Goal: Task Accomplishment & Management: Manage account settings

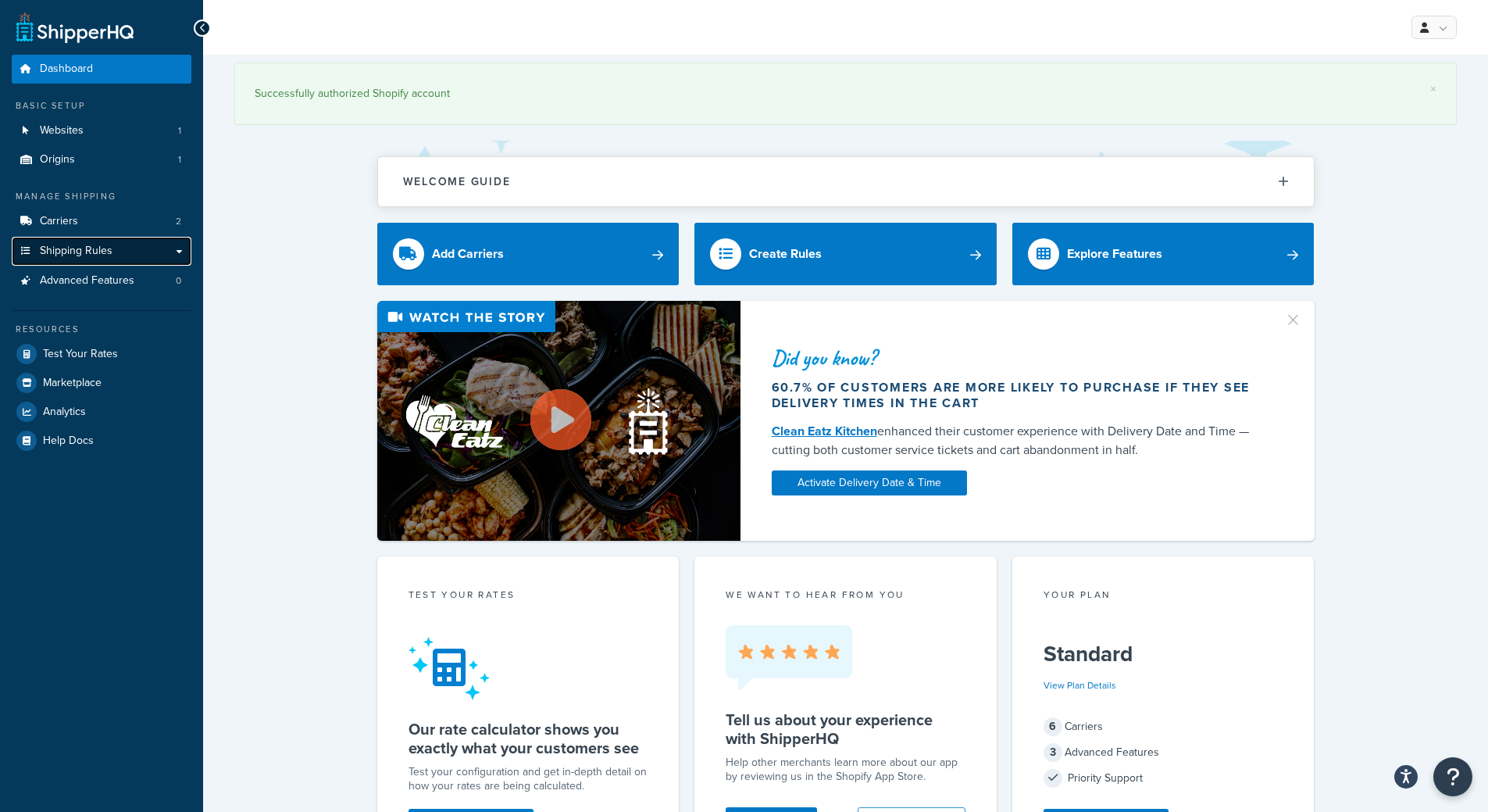
click at [96, 245] on span "Shipping Rules" at bounding box center [76, 251] width 73 height 13
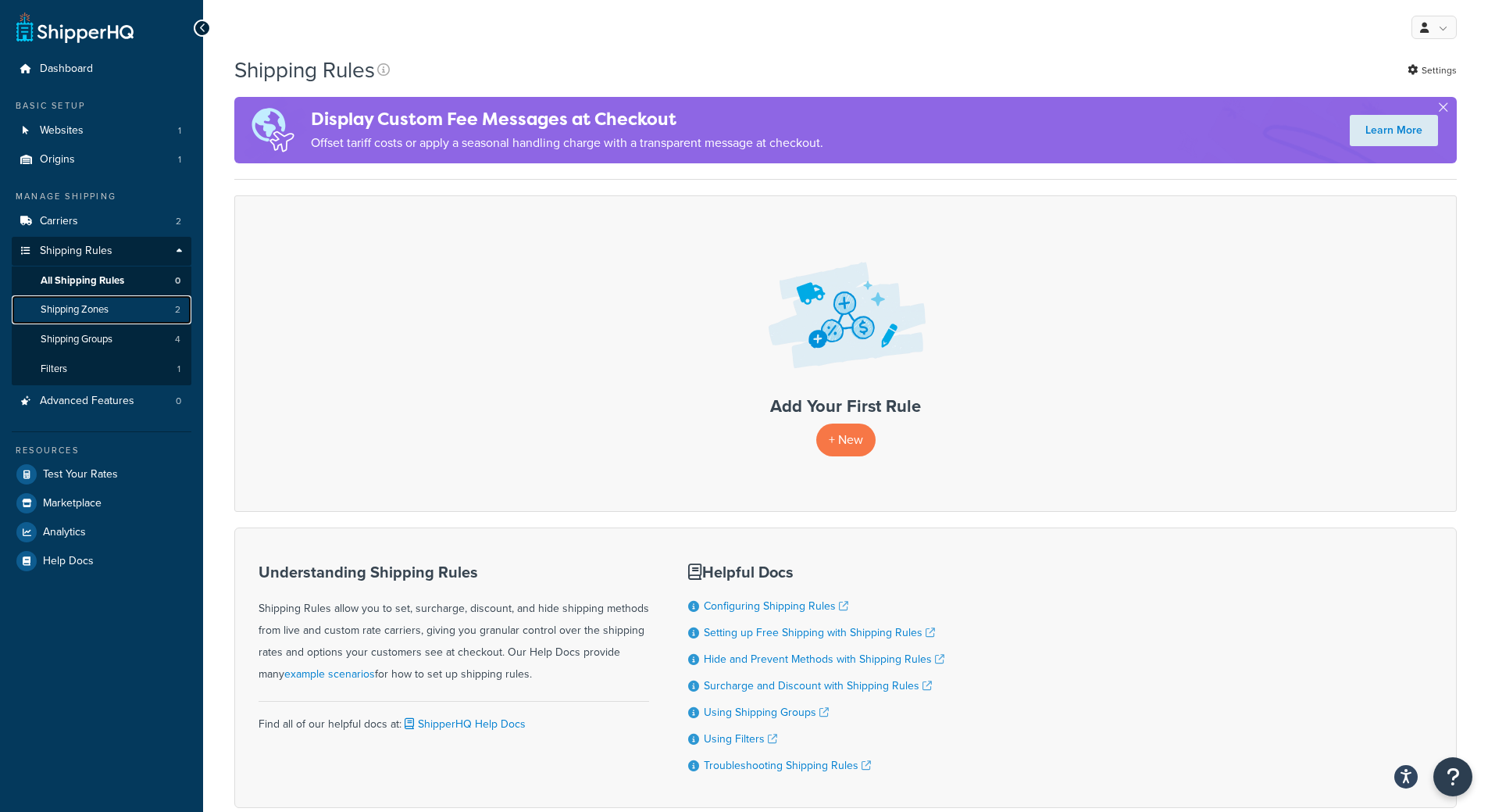
click at [97, 314] on span "Shipping Zones" at bounding box center [75, 309] width 68 height 13
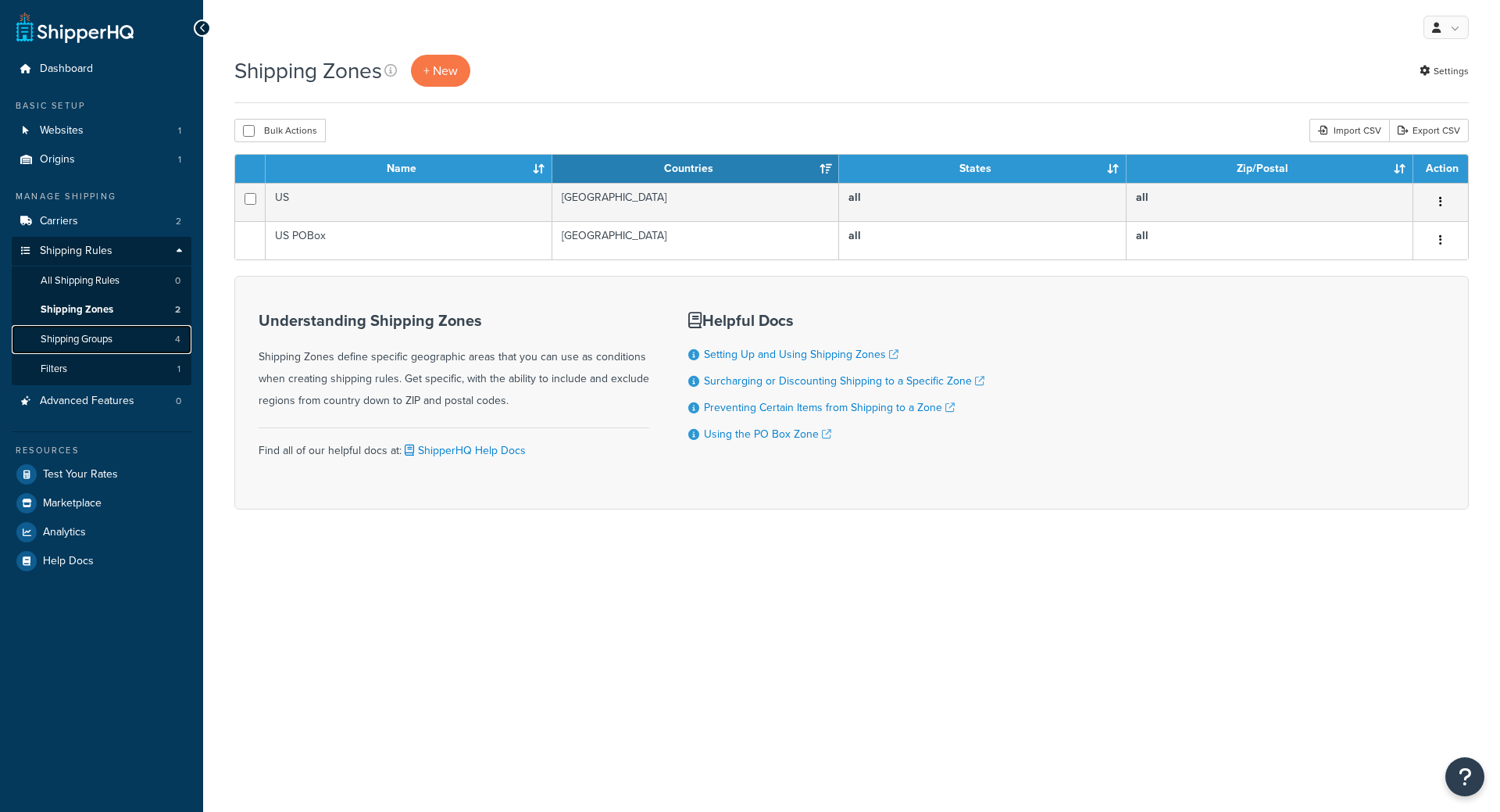
click at [96, 333] on span "Shipping Groups" at bounding box center [76, 339] width 72 height 13
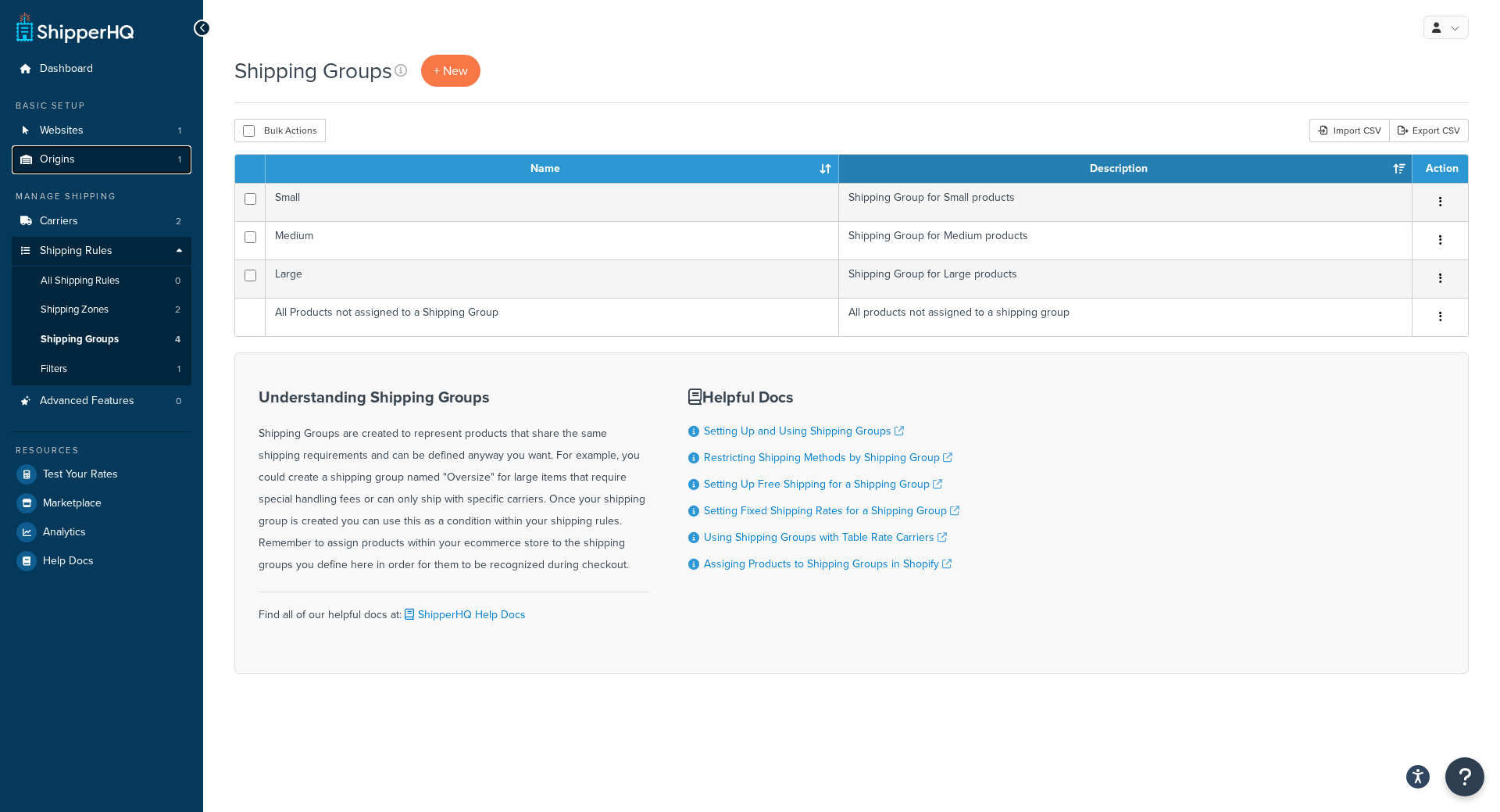
click at [82, 155] on link "Origins 1" at bounding box center [102, 159] width 180 height 29
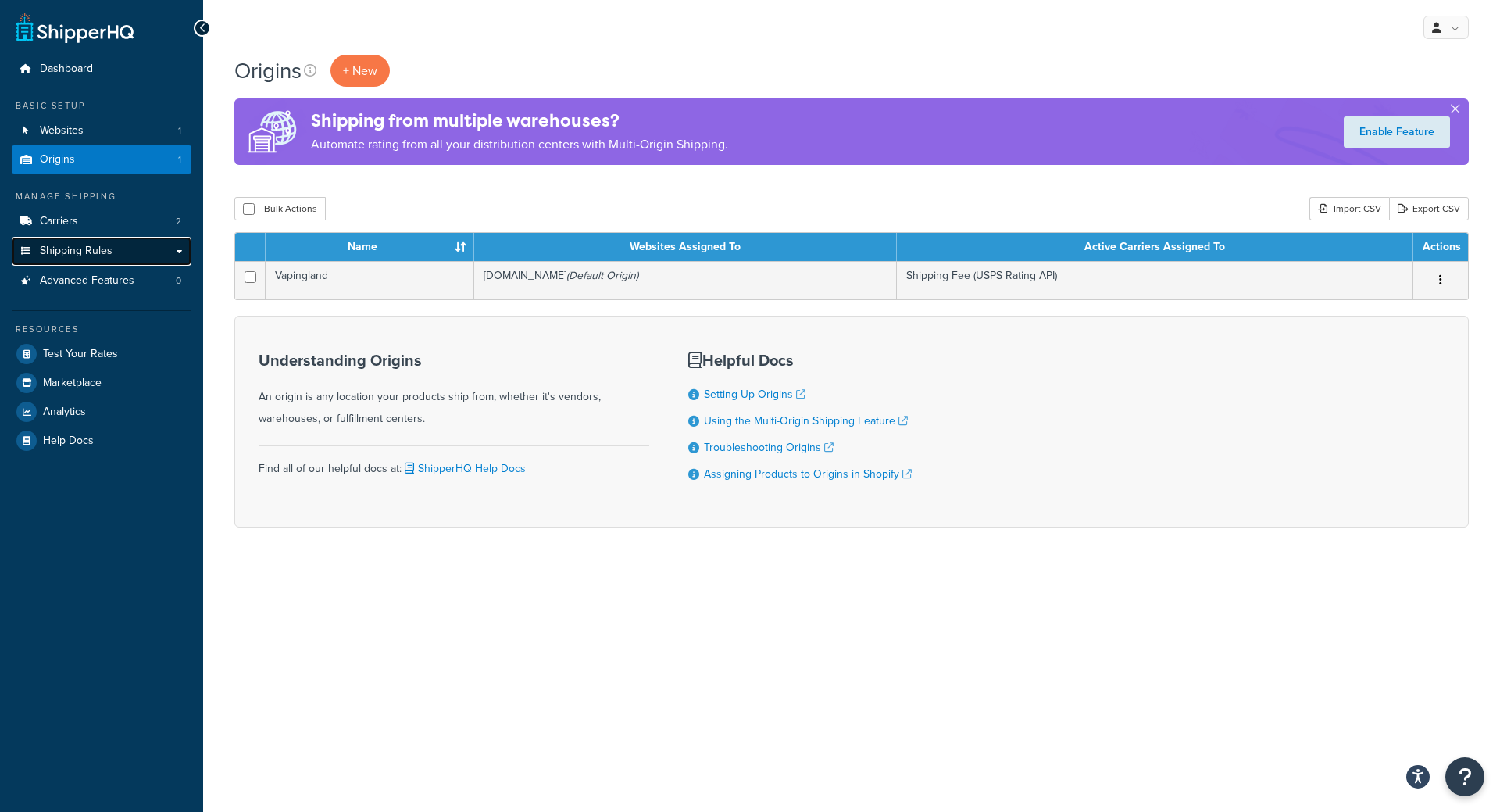
click at [138, 247] on link "Shipping Rules" at bounding box center [102, 251] width 180 height 29
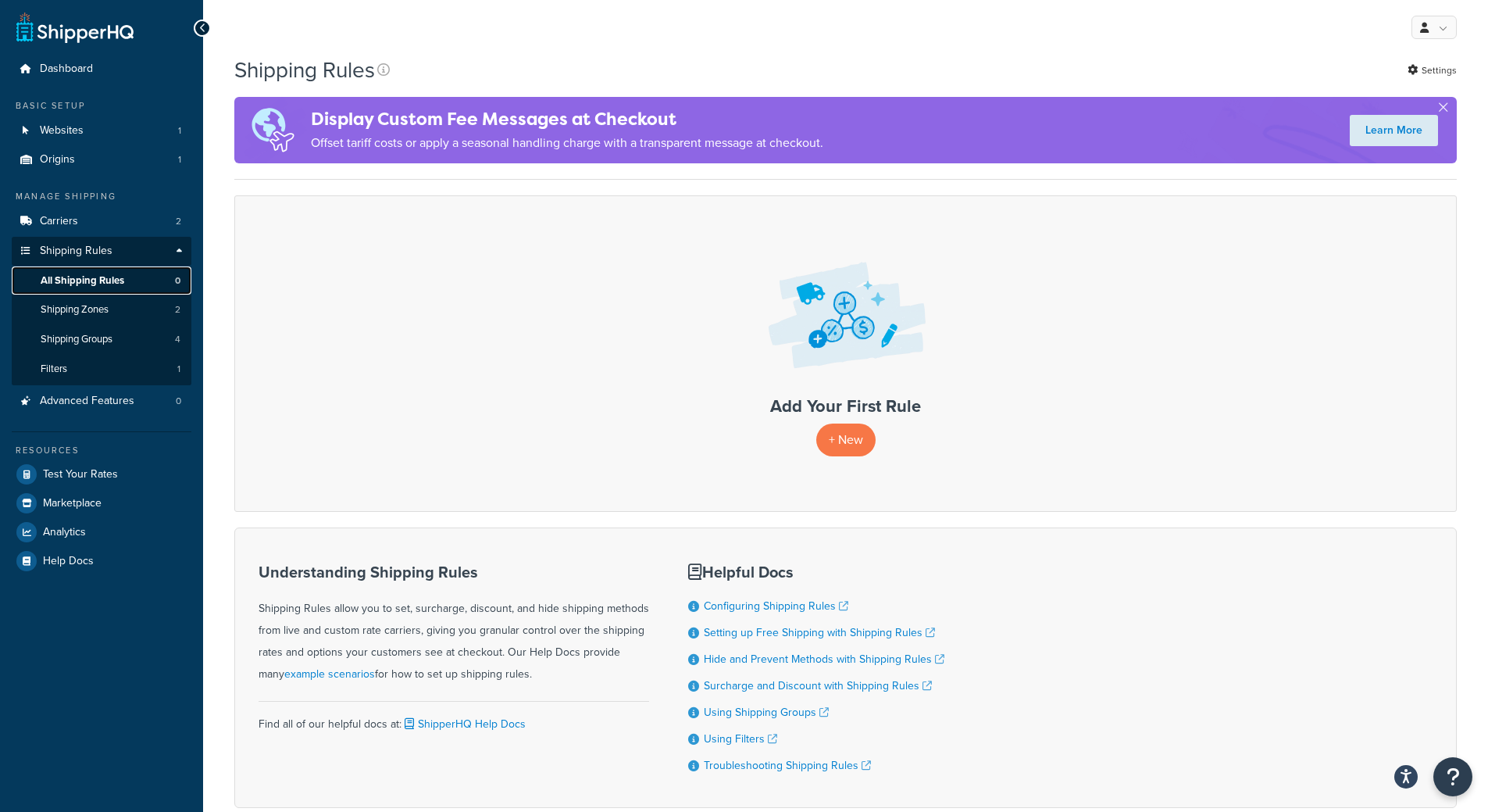
click at [121, 279] on span "All Shipping Rules" at bounding box center [82, 280] width 83 height 13
drag, startPoint x: 0, startPoint y: 0, endPoint x: 91, endPoint y: 306, distance: 319.2
click at [91, 306] on span "Shipping Zones" at bounding box center [75, 309] width 68 height 13
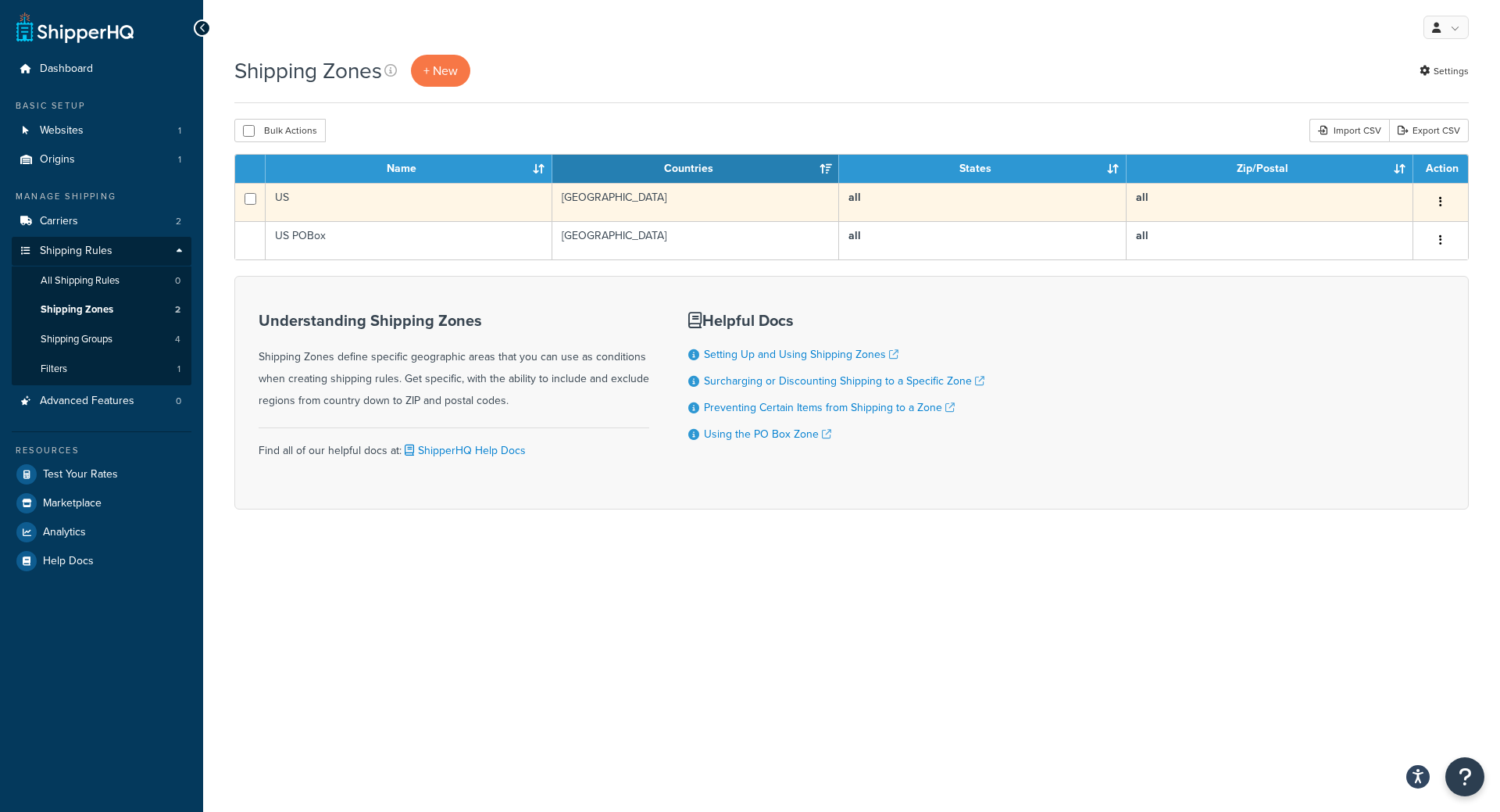
click at [429, 200] on td "US" at bounding box center [409, 202] width 286 height 38
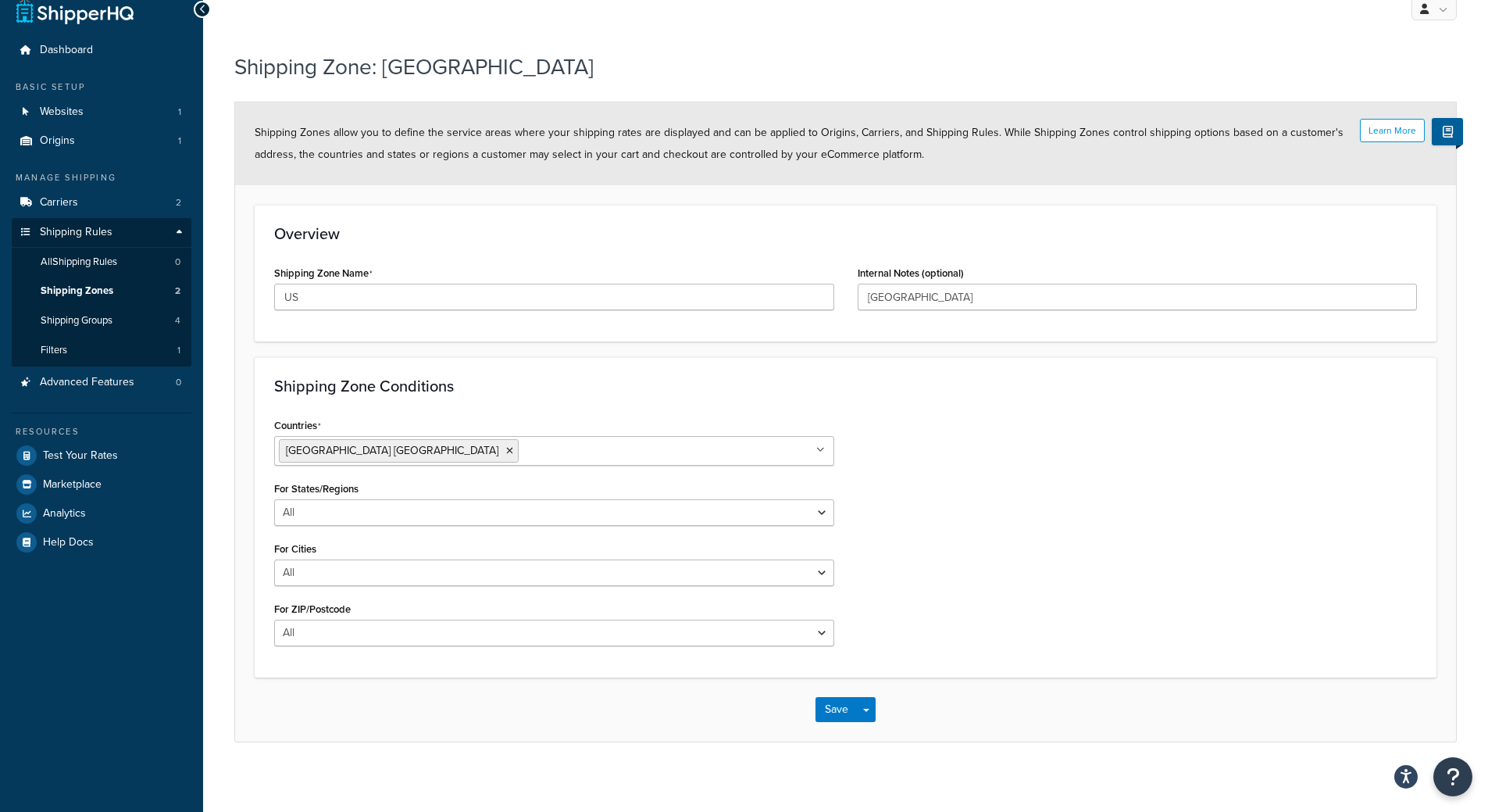
scroll to position [28, 0]
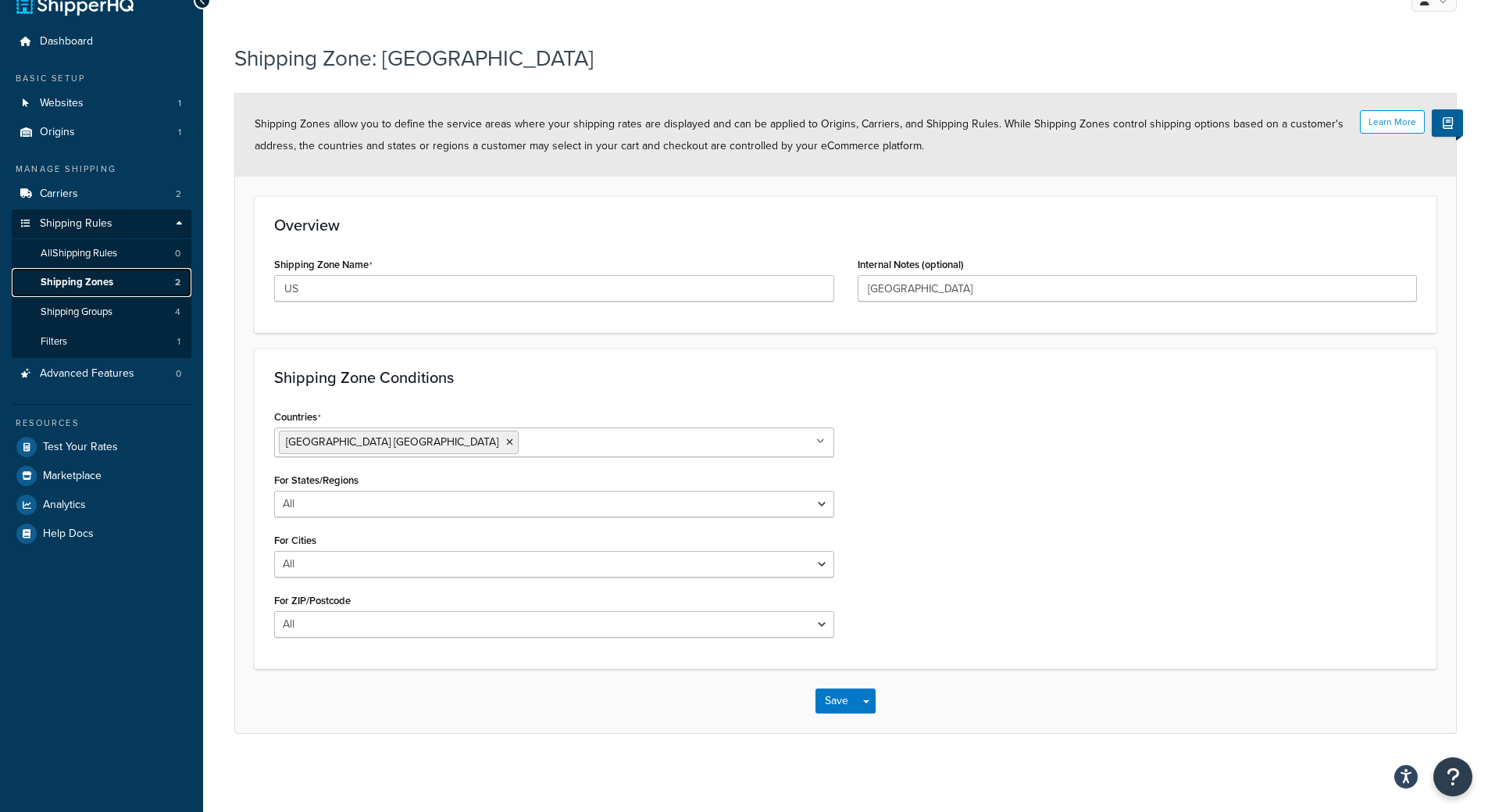
click at [85, 279] on span "Shipping Zones" at bounding box center [77, 282] width 73 height 13
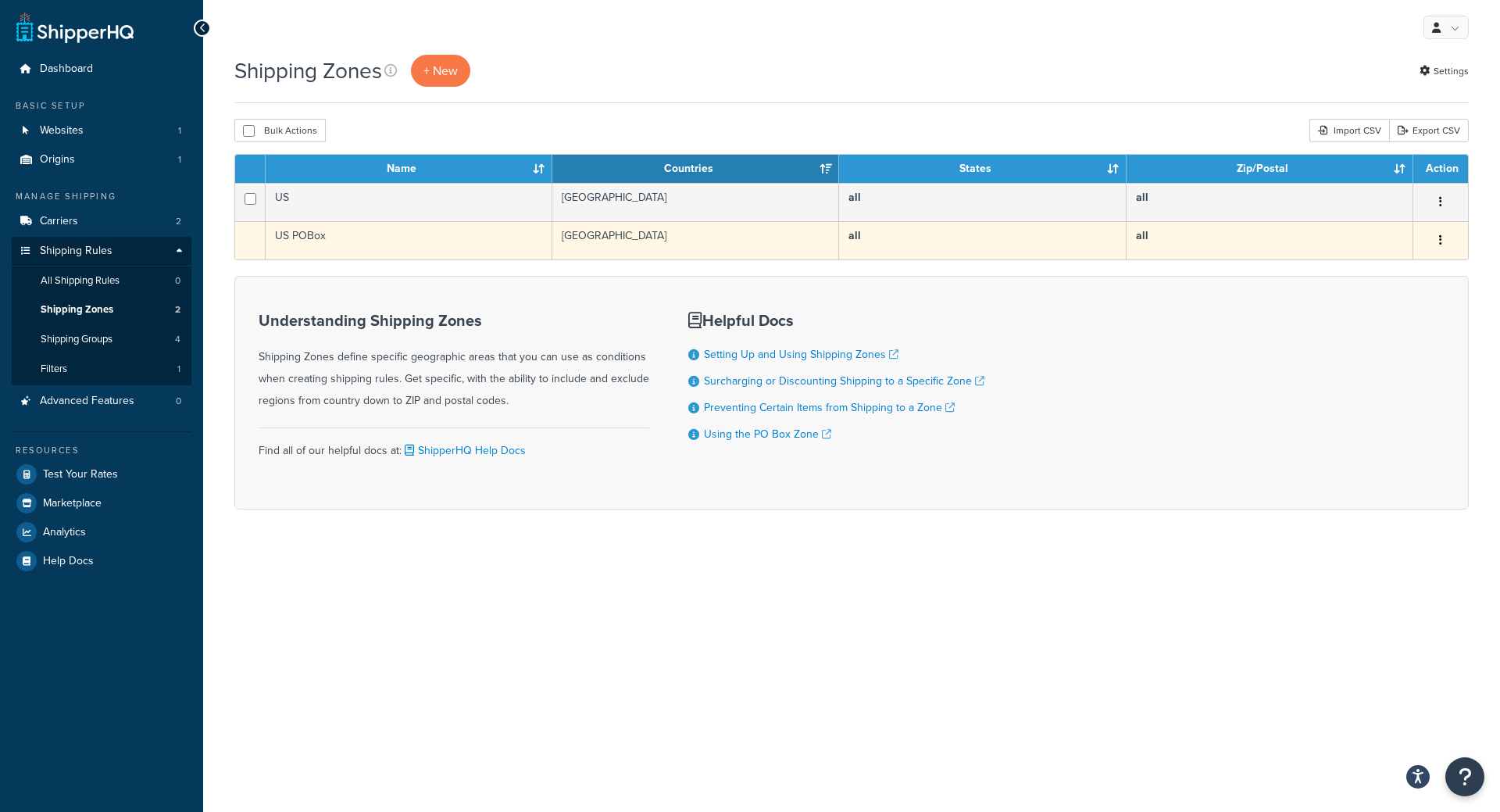
click at [361, 228] on td "US POBox" at bounding box center [409, 240] width 286 height 38
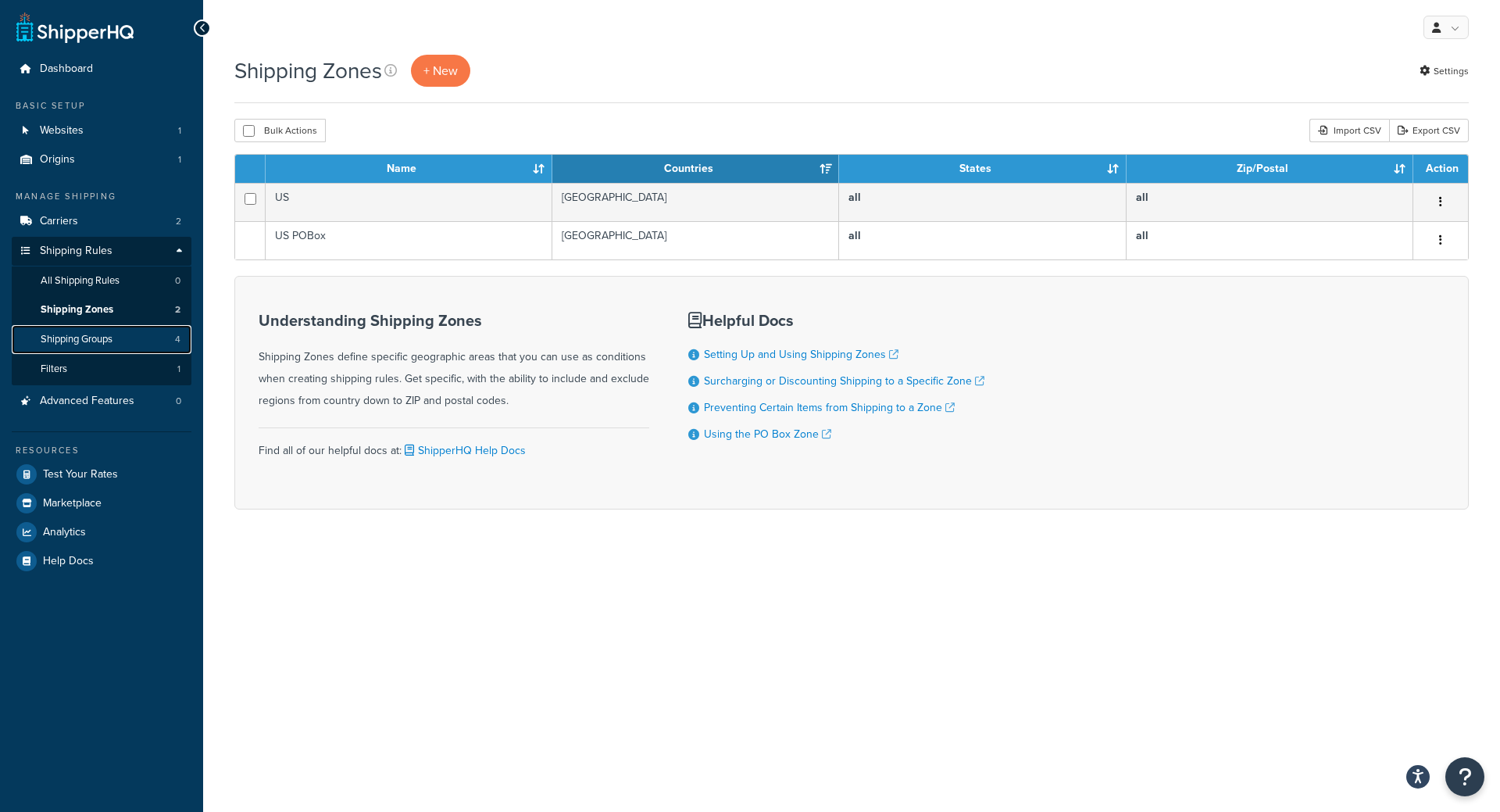
click at [92, 331] on link "Shipping Groups 4" at bounding box center [102, 339] width 180 height 29
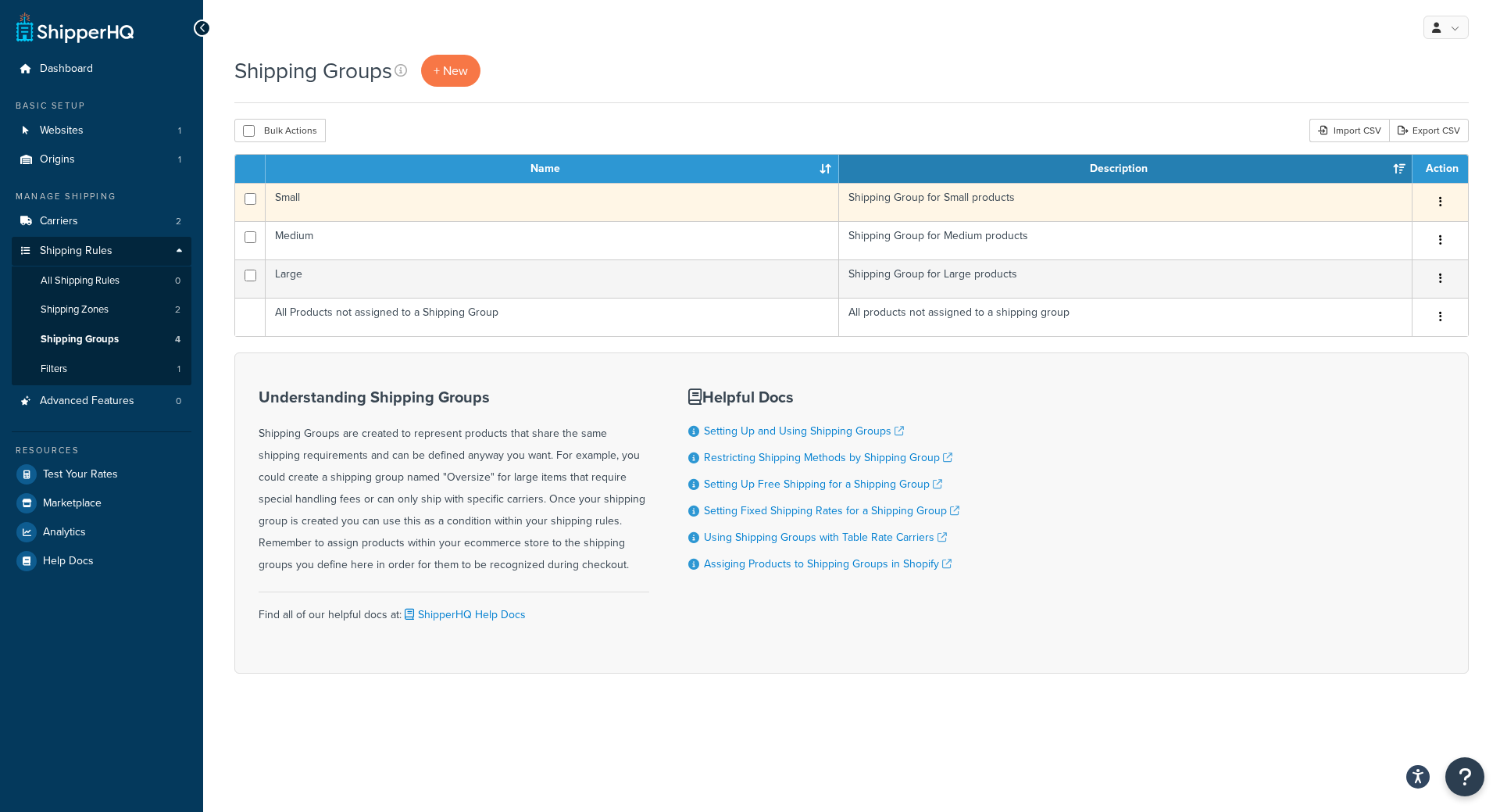
click at [383, 202] on td "Small" at bounding box center [552, 202] width 573 height 38
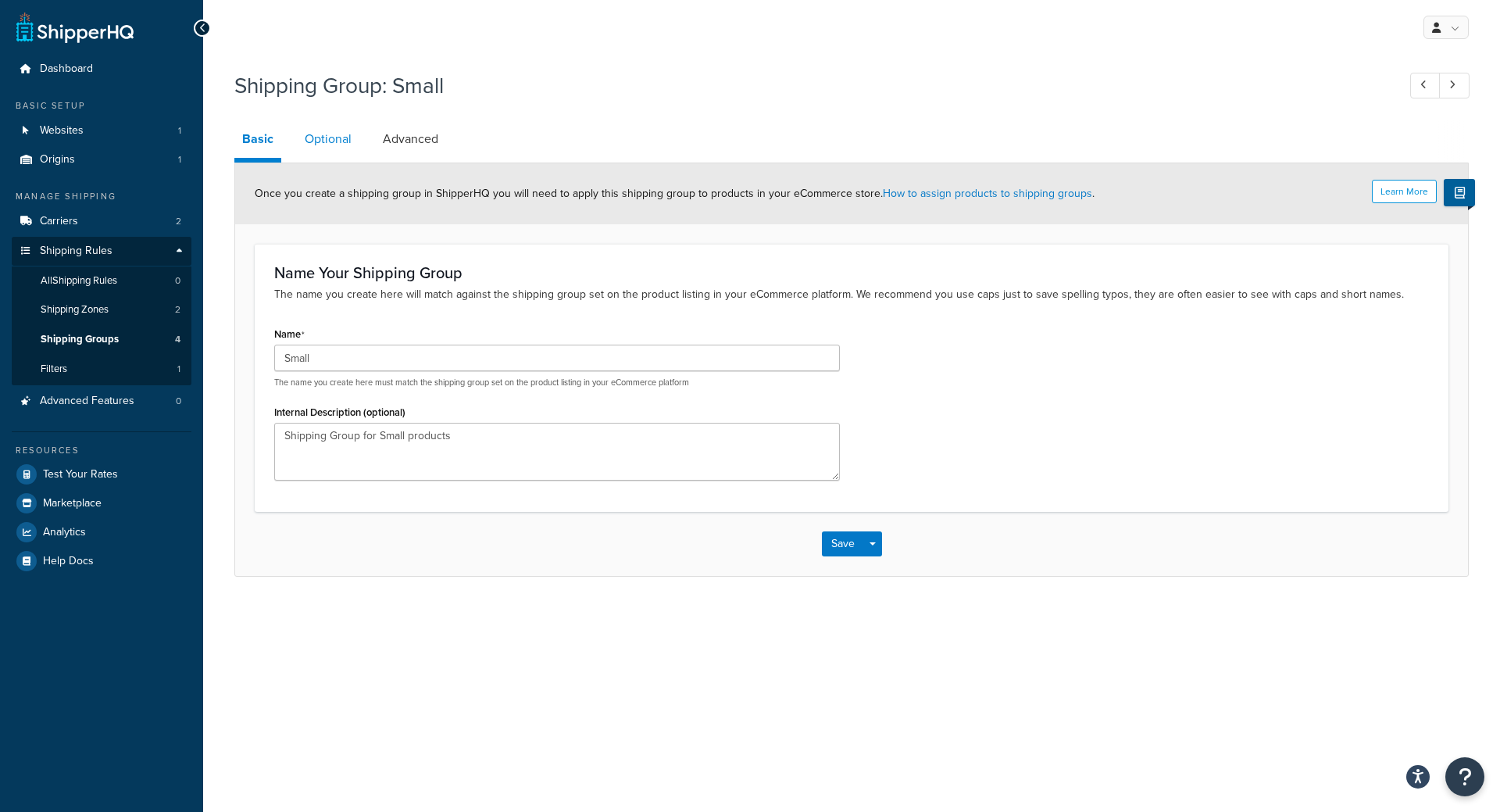
click at [335, 141] on link "Optional" at bounding box center [328, 139] width 62 height 37
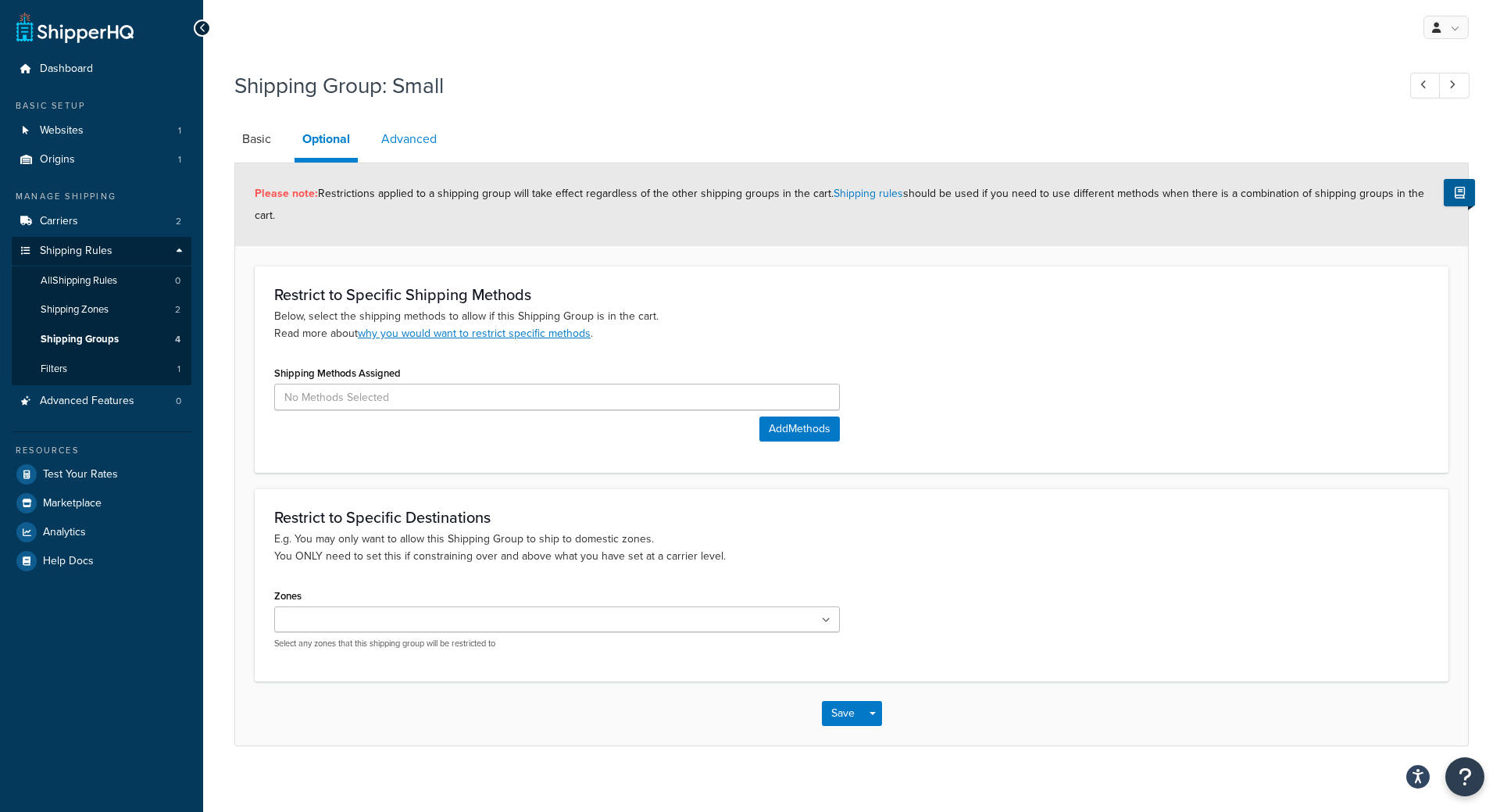
click at [400, 143] on link "Advanced" at bounding box center [409, 139] width 71 height 37
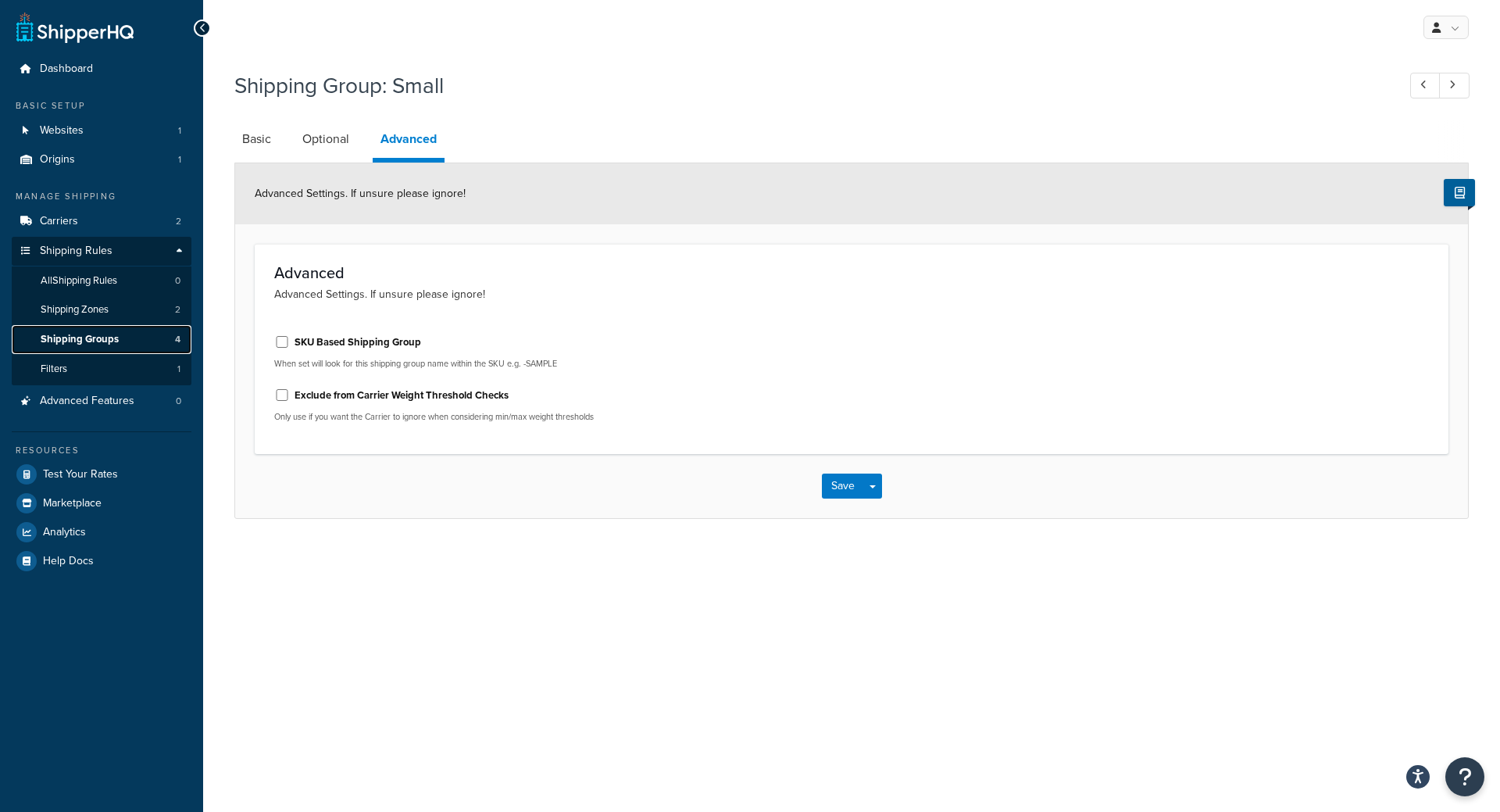
click at [111, 341] on span "Shipping Groups" at bounding box center [80, 339] width 78 height 13
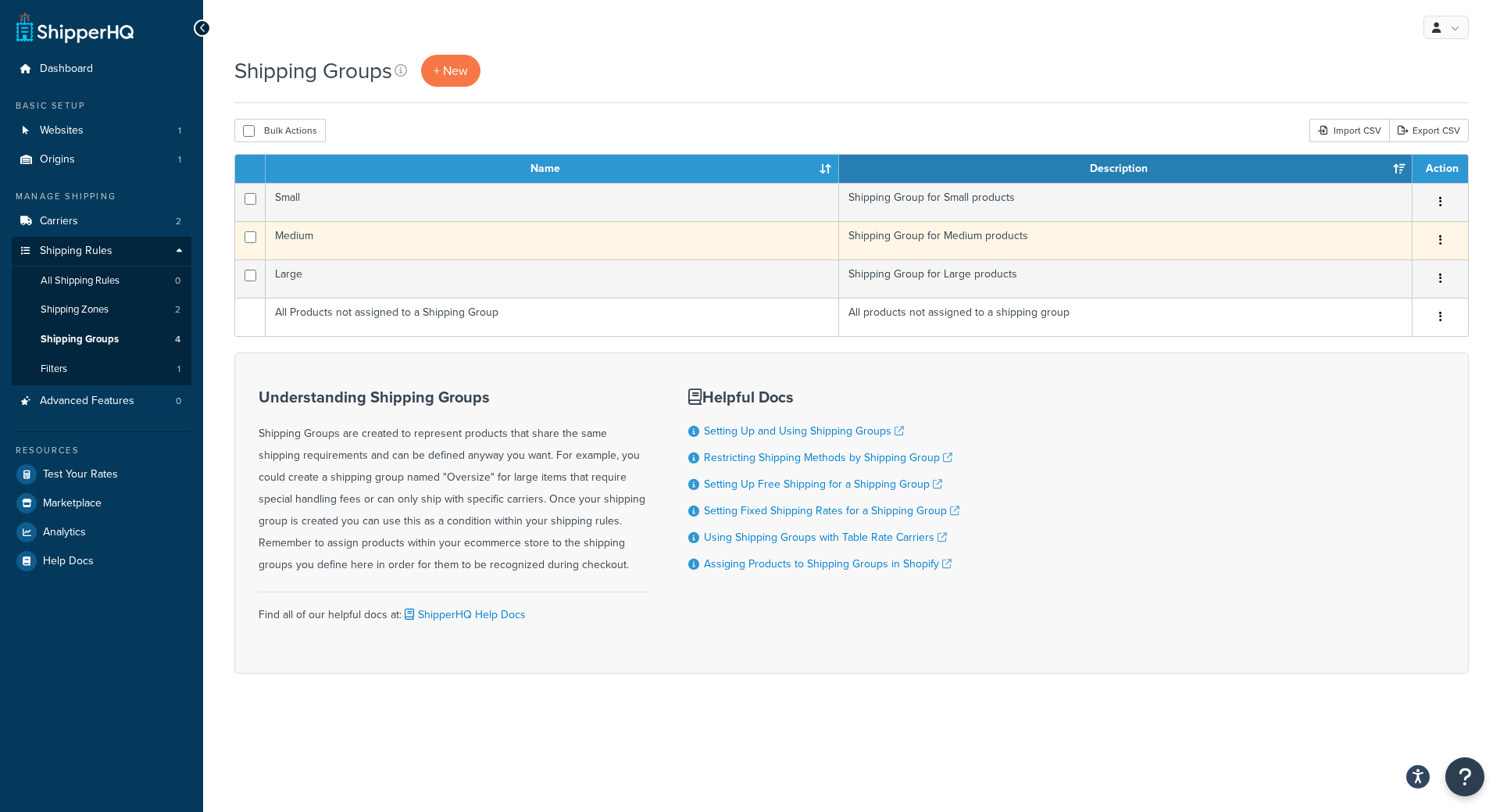
click at [429, 243] on td "Medium" at bounding box center [552, 240] width 573 height 38
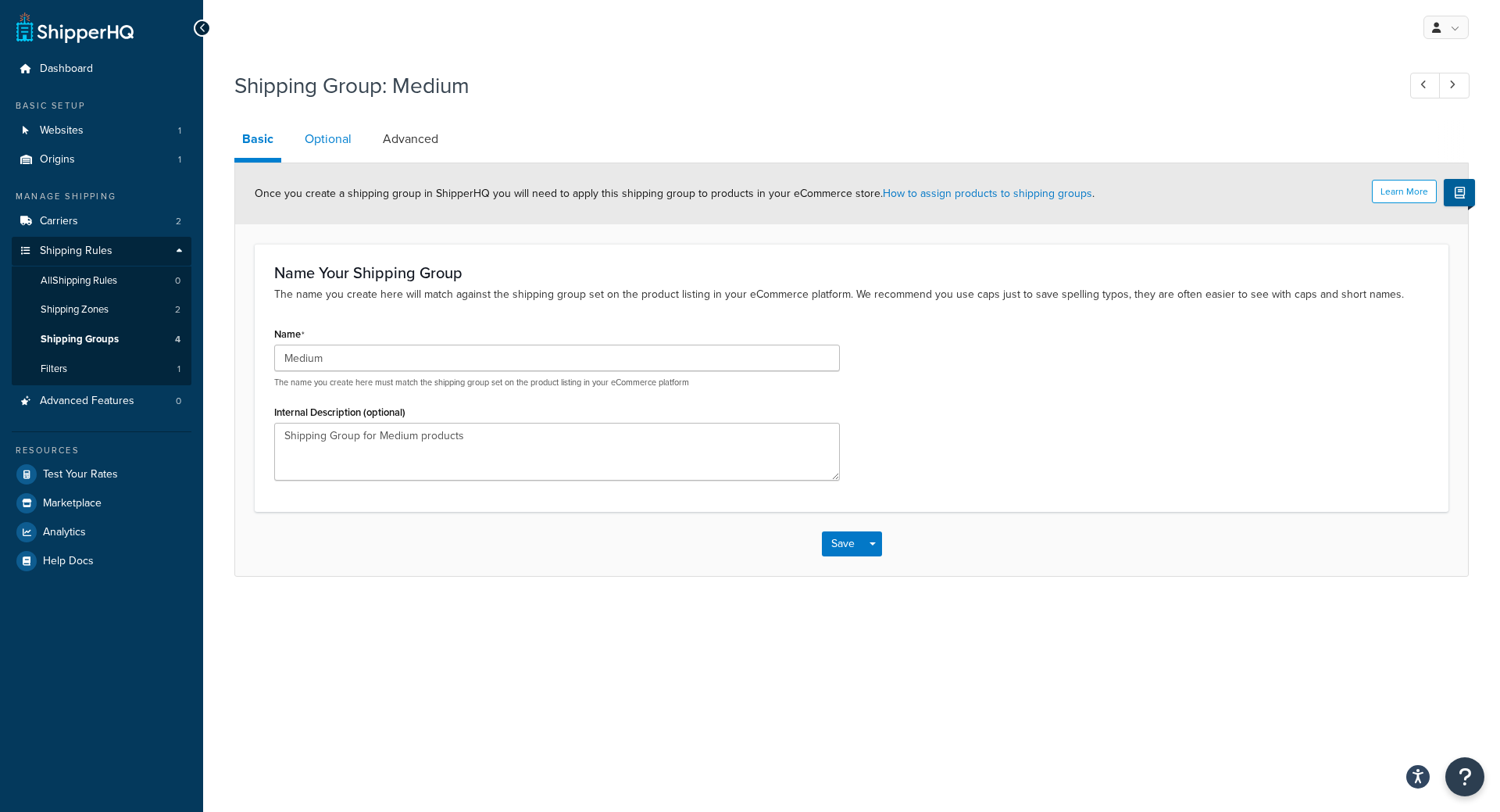
click at [325, 137] on link "Optional" at bounding box center [328, 139] width 62 height 37
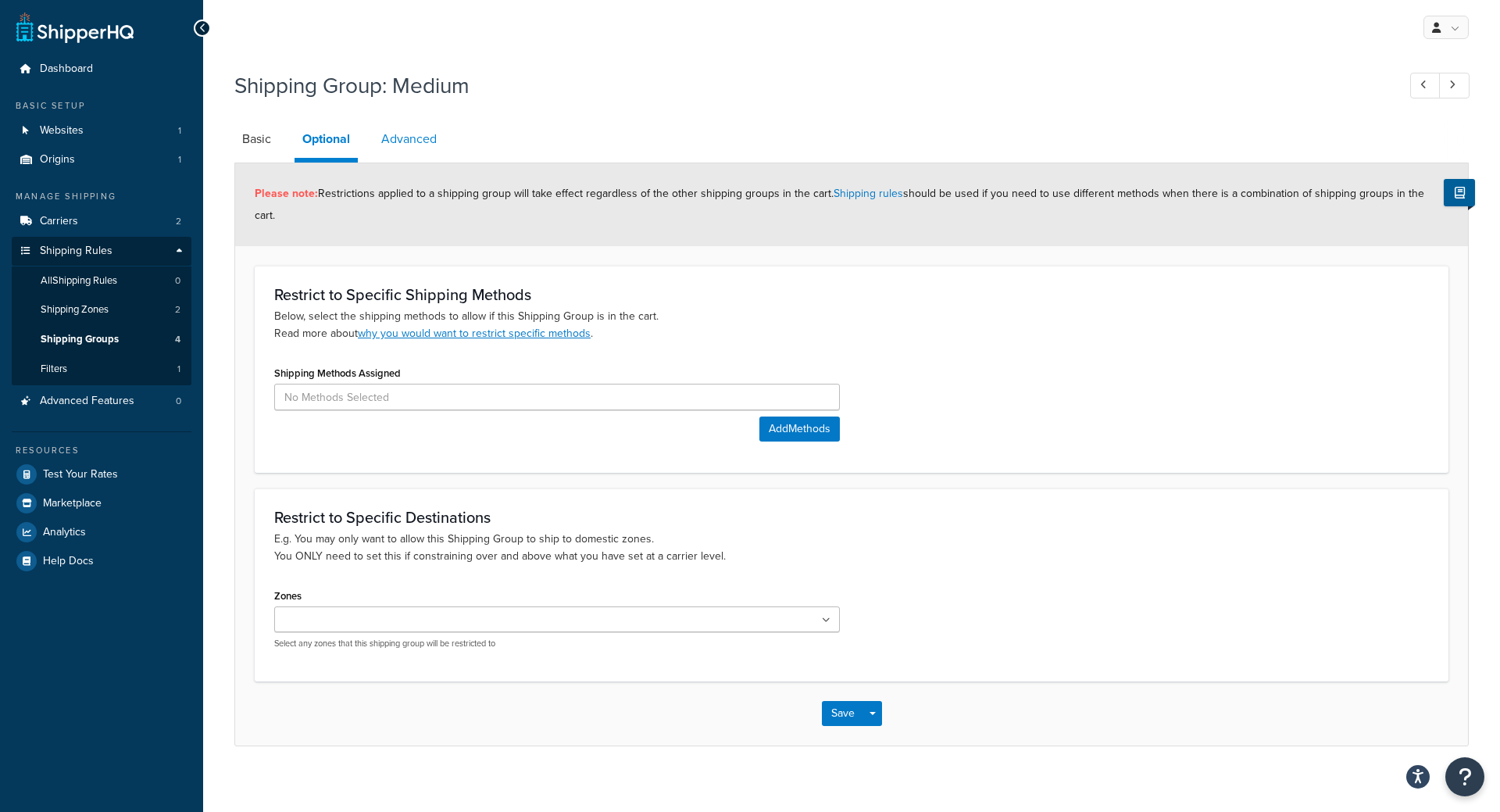
click at [413, 141] on link "Advanced" at bounding box center [409, 139] width 71 height 37
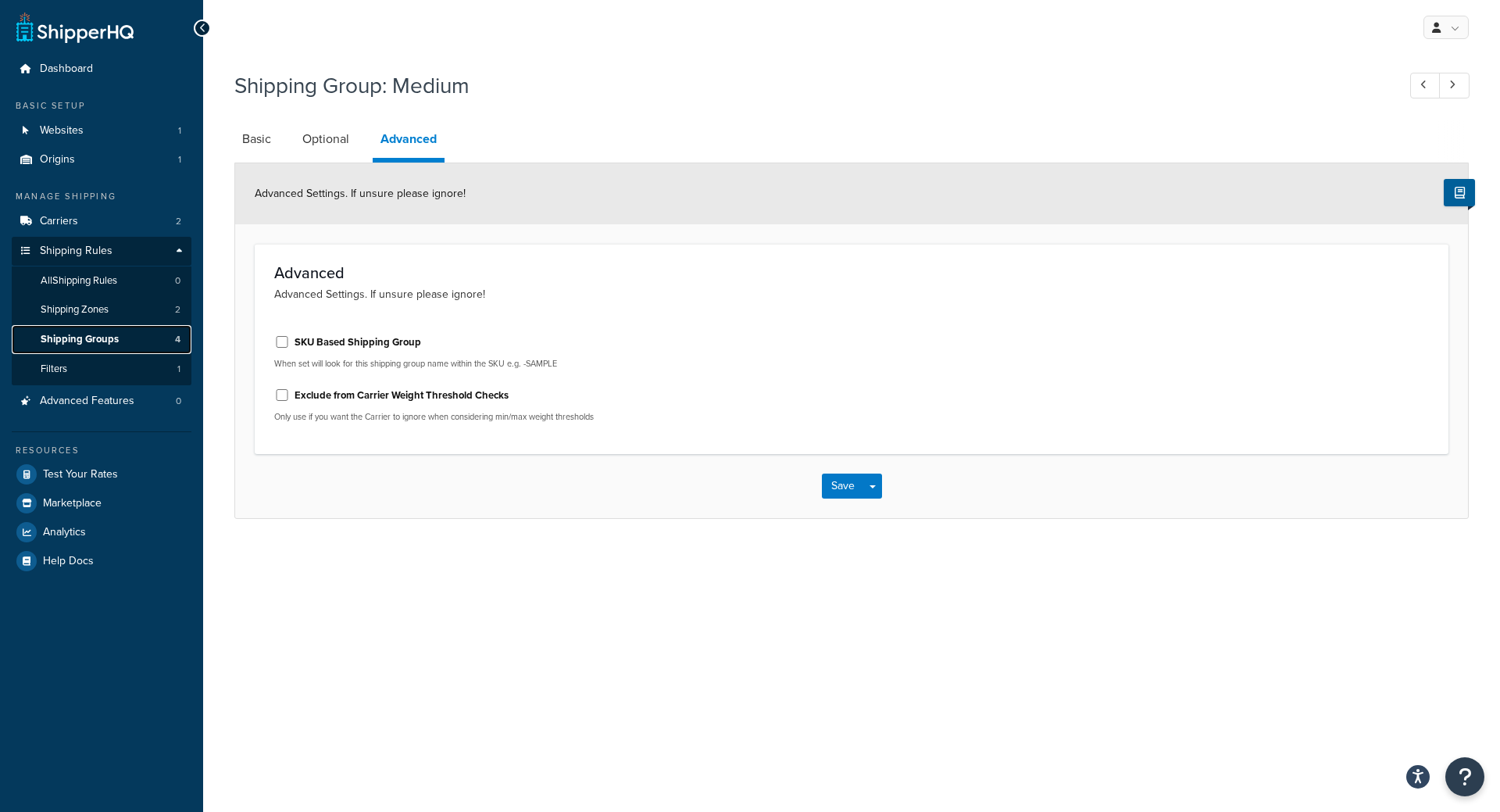
click at [99, 341] on span "Shipping Groups" at bounding box center [80, 339] width 78 height 13
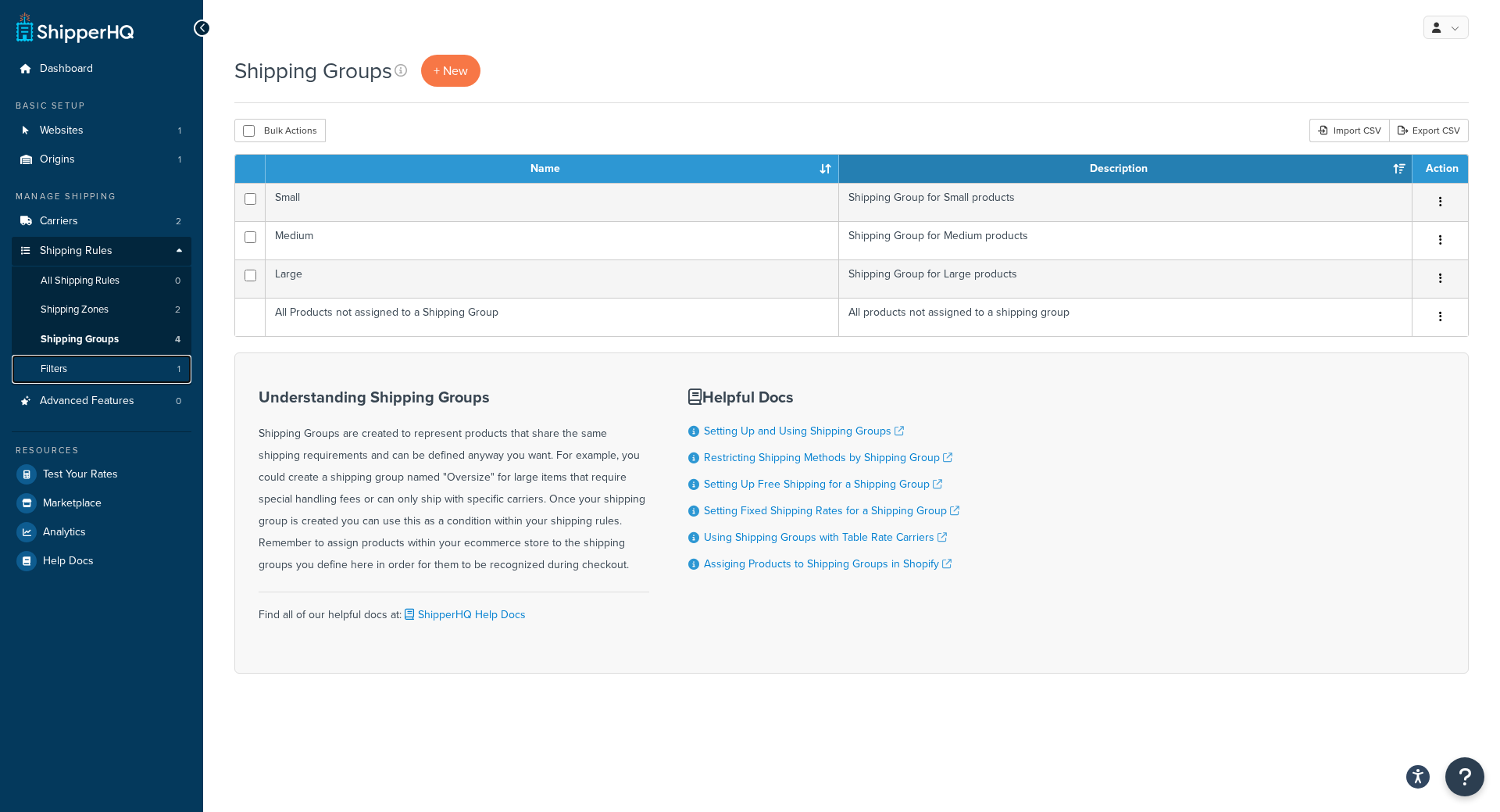
drag, startPoint x: 0, startPoint y: 0, endPoint x: 82, endPoint y: 363, distance: 372.1
click at [82, 363] on link "Filters 1" at bounding box center [102, 369] width 180 height 29
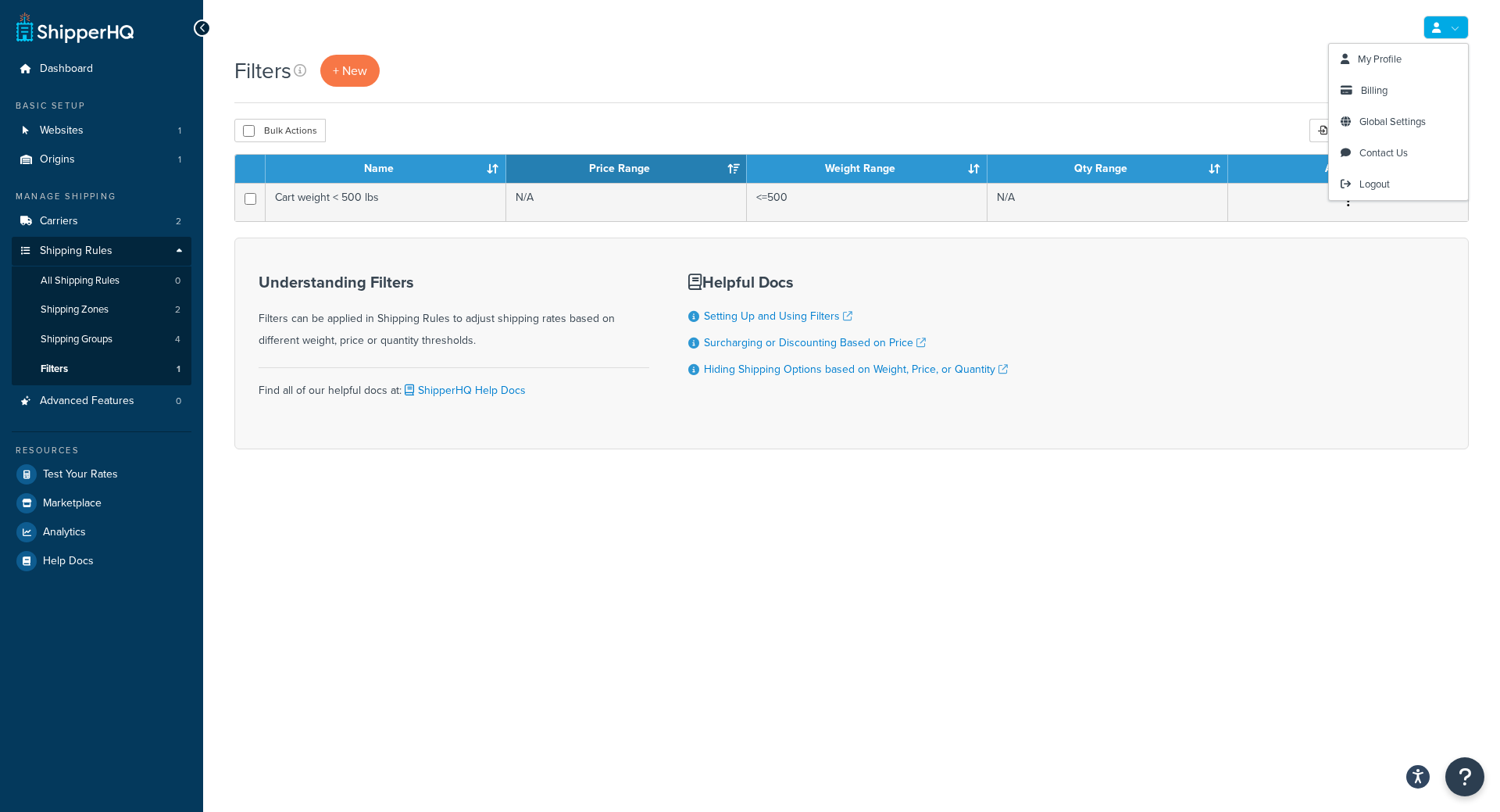
click at [1437, 32] on icon at bounding box center [1436, 28] width 9 height 10
click at [1128, 619] on div "My Profile Billing Global Settings Contact Us Logout Filters + New Bulk Actions…" at bounding box center [851, 406] width 1297 height 812
click at [1392, 122] on span "Global Settings" at bounding box center [1392, 121] width 67 height 15
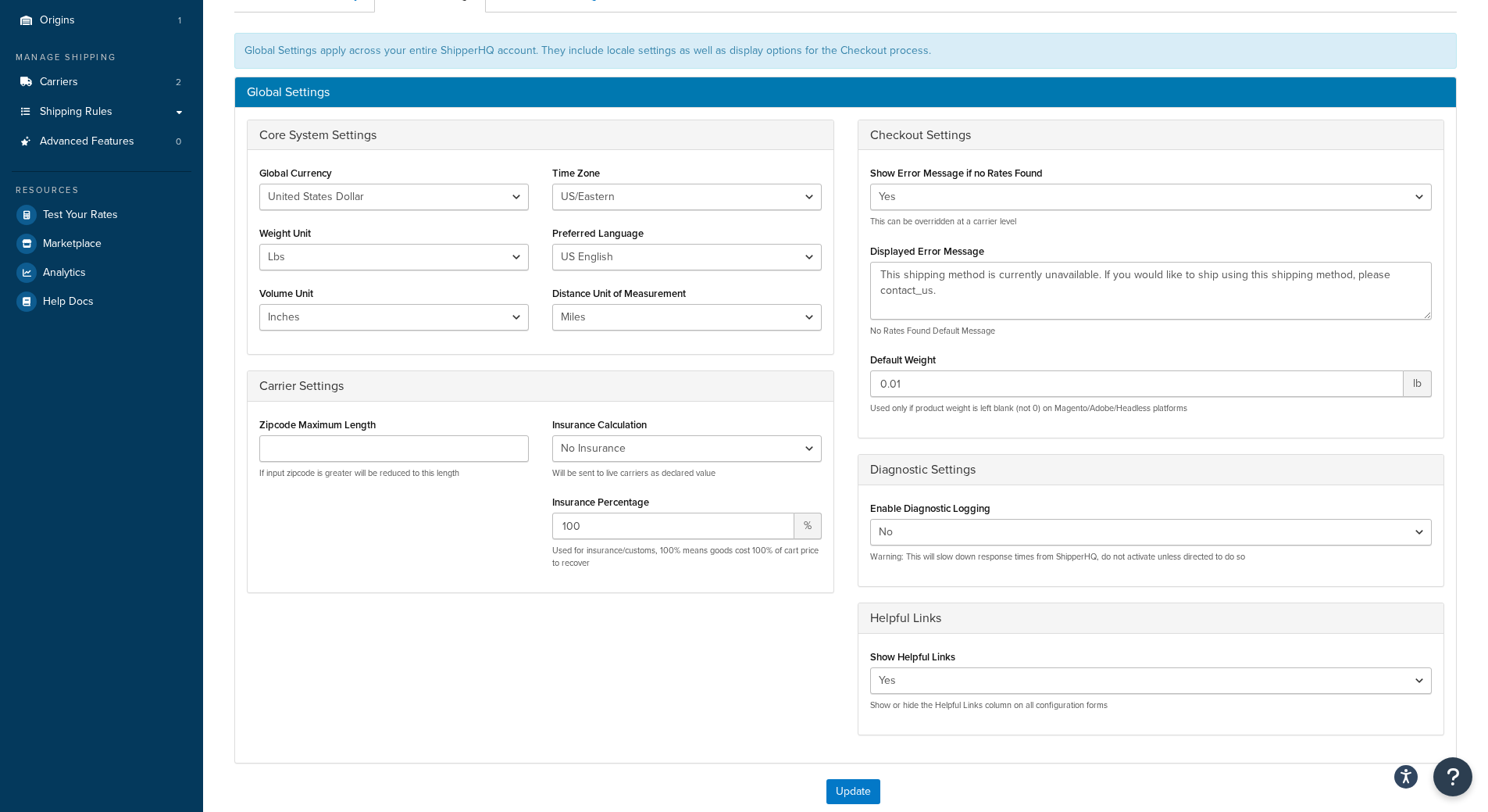
scroll to position [78, 0]
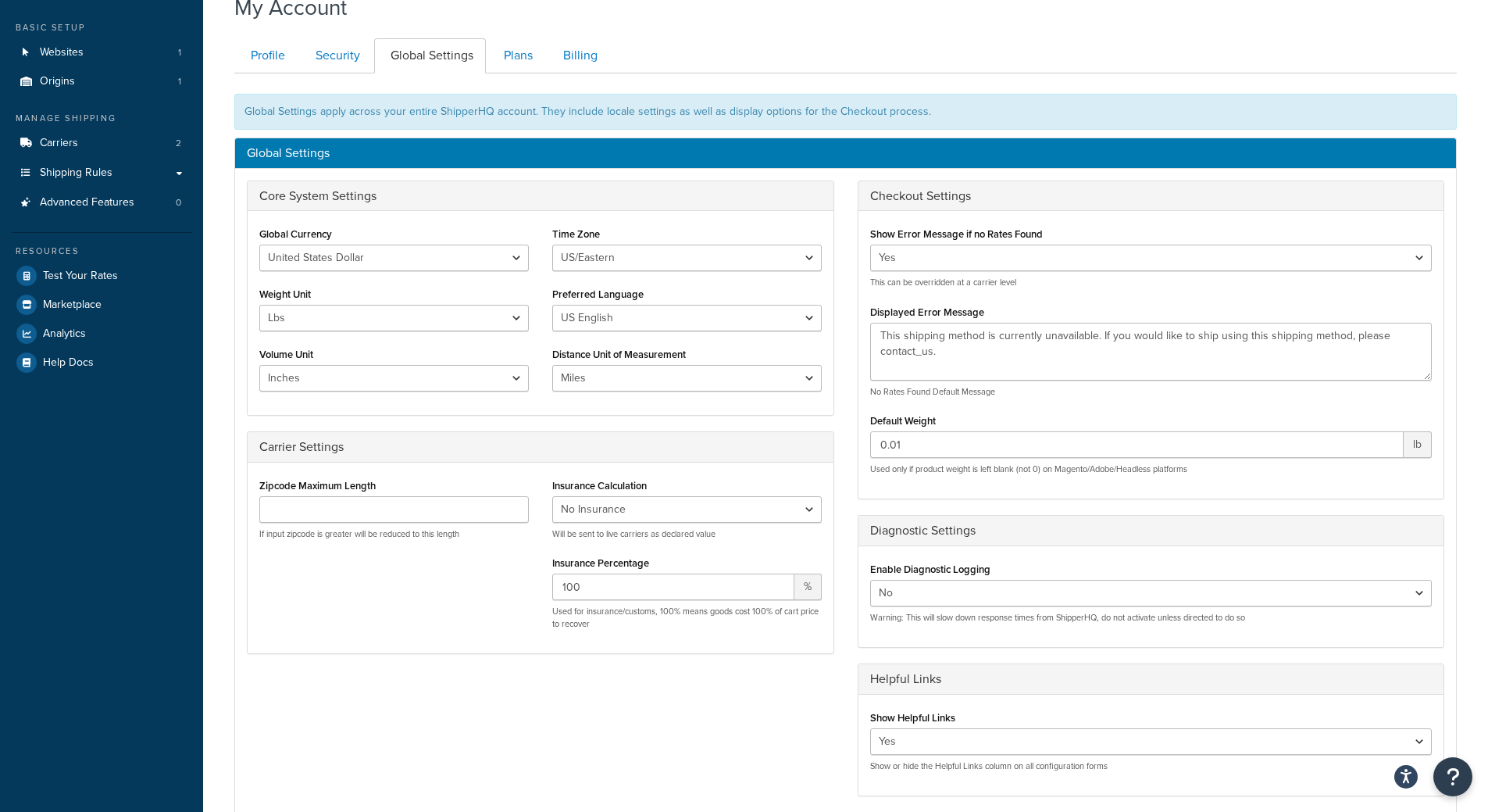
click at [600, 730] on div "Core System Settings Global Currency United States Dollar Euro British Pound Au…" at bounding box center [845, 496] width 1221 height 632
